Goal: Task Accomplishment & Management: Use online tool/utility

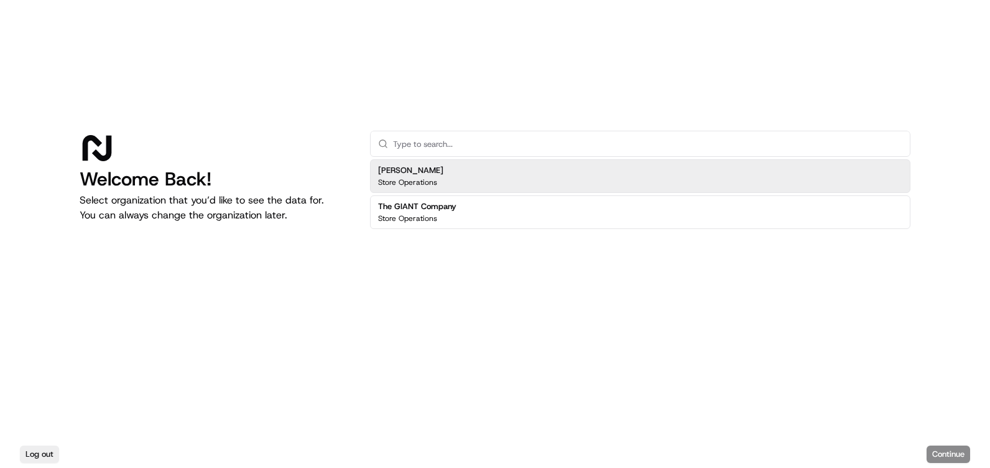
click at [658, 175] on div "Martin's Store Operations" at bounding box center [640, 176] width 540 height 34
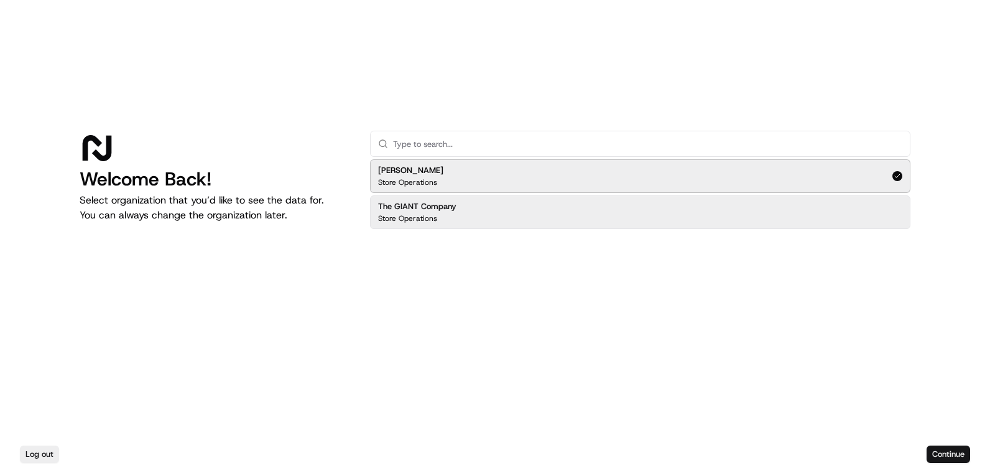
click at [964, 446] on button "Continue" at bounding box center [948, 453] width 44 height 17
